Goal: Information Seeking & Learning: Learn about a topic

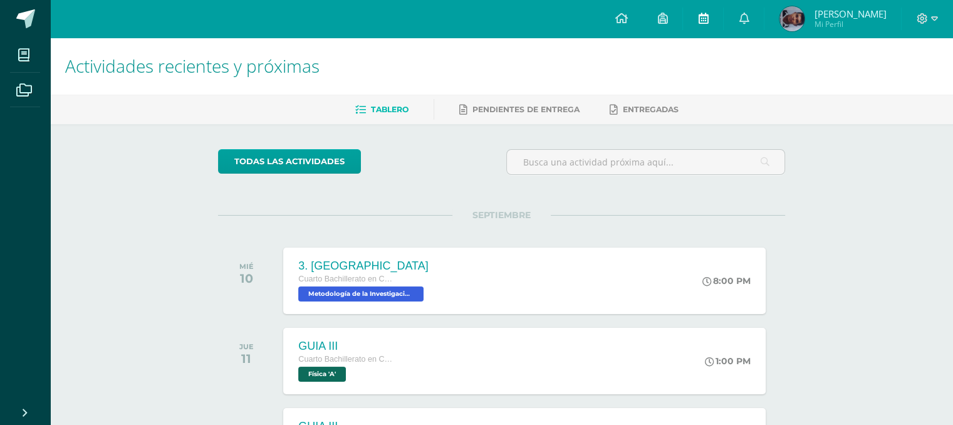
click at [689, 26] on link at bounding box center [703, 19] width 40 height 38
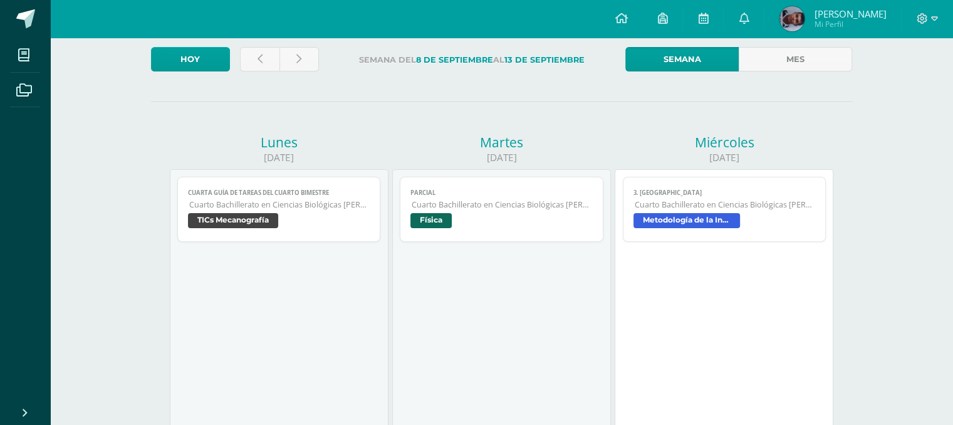
scroll to position [56, 0]
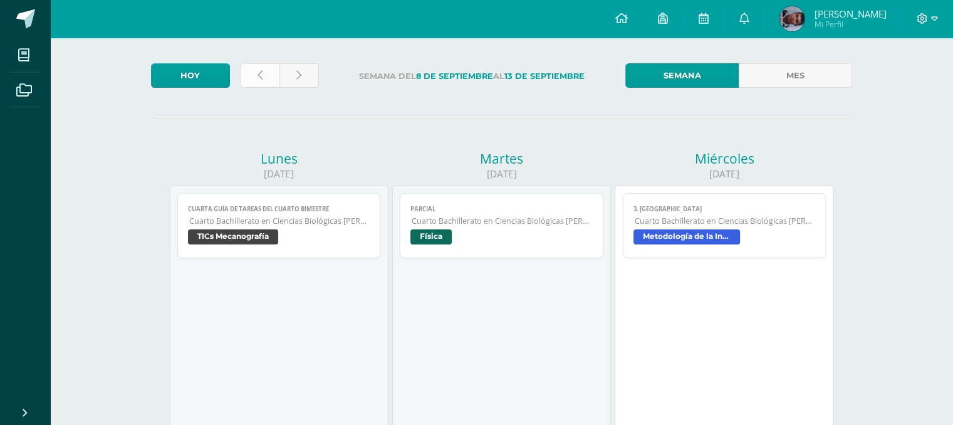
click at [269, 81] on link at bounding box center [259, 75] width 39 height 24
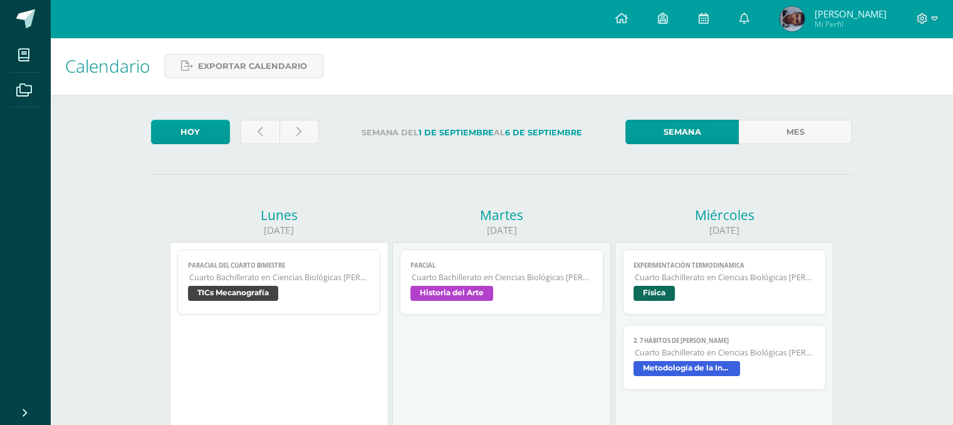
click at [679, 366] on span "Metodología de la Investigación" at bounding box center [686, 368] width 106 height 15
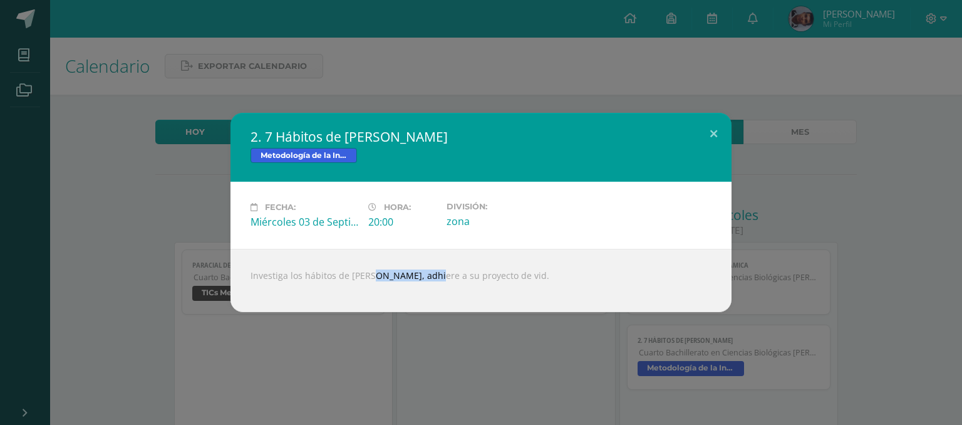
drag, startPoint x: 411, startPoint y: 276, endPoint x: 349, endPoint y: 281, distance: 61.5
click at [349, 281] on div "Investiga los hábitos de [PERSON_NAME], adhiere a su proyecto de vid." at bounding box center [480, 280] width 501 height 63
drag, startPoint x: 416, startPoint y: 271, endPoint x: 406, endPoint y: 274, distance: 10.5
click at [406, 274] on div "Investiga los hábitos de [PERSON_NAME], adhiere a su proyecto de vid." at bounding box center [480, 280] width 501 height 63
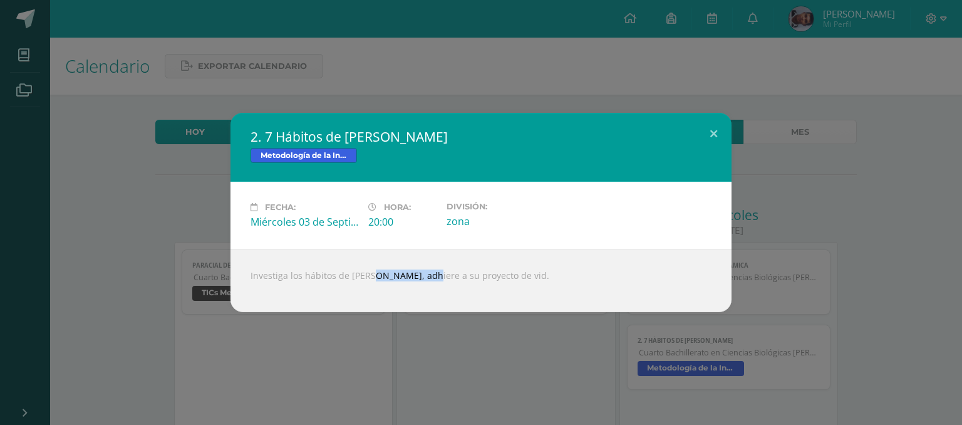
drag, startPoint x: 406, startPoint y: 274, endPoint x: 349, endPoint y: 279, distance: 57.8
click at [349, 279] on div "Investiga los hábitos de [PERSON_NAME], adhiere a su proyecto de vid." at bounding box center [480, 280] width 501 height 63
copy div "[PERSON_NAME]"
